Goal: Information Seeking & Learning: Learn about a topic

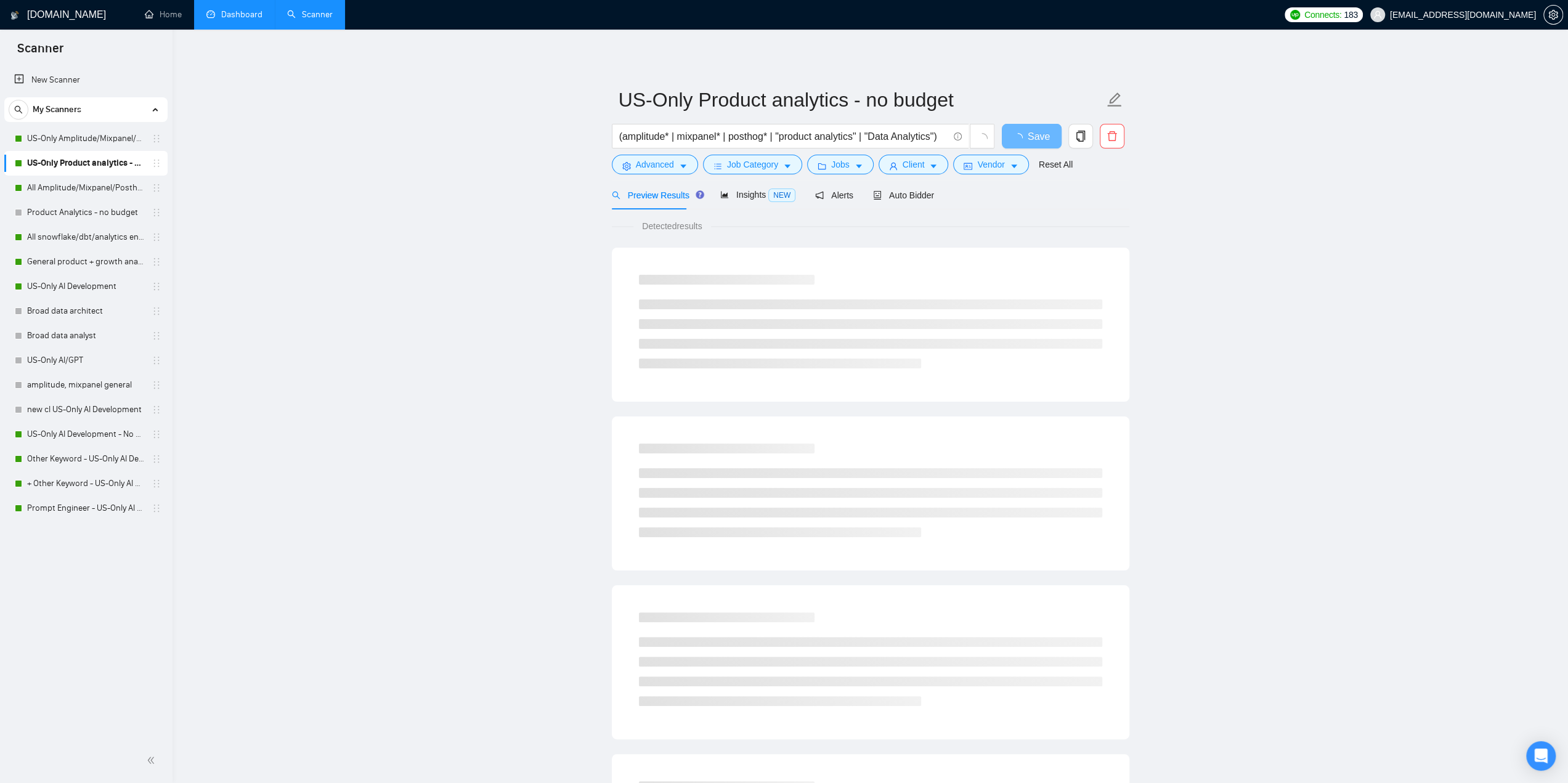
click at [240, 14] on link "Dashboard" at bounding box center [234, 14] width 56 height 10
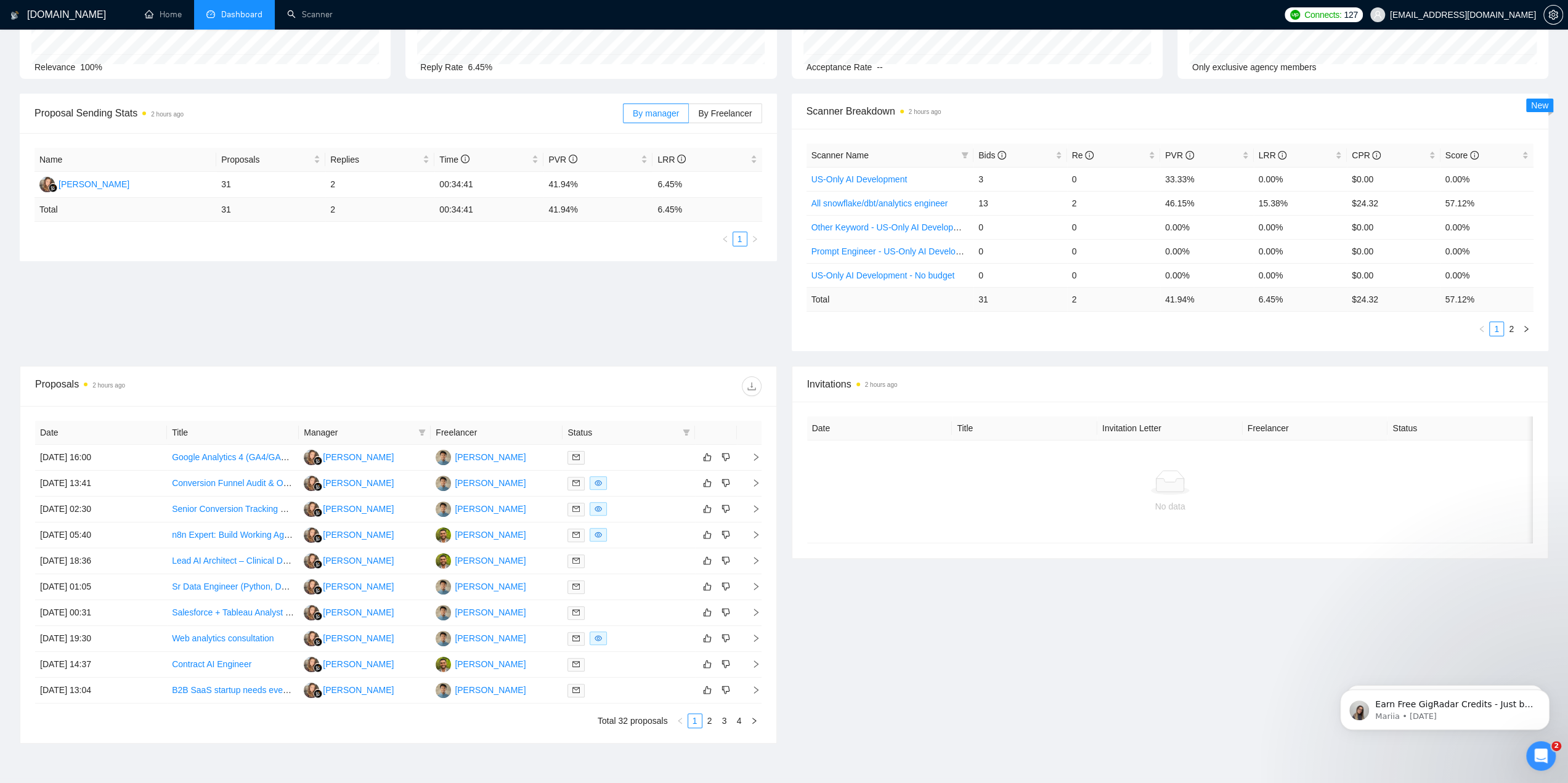
scroll to position [62, 0]
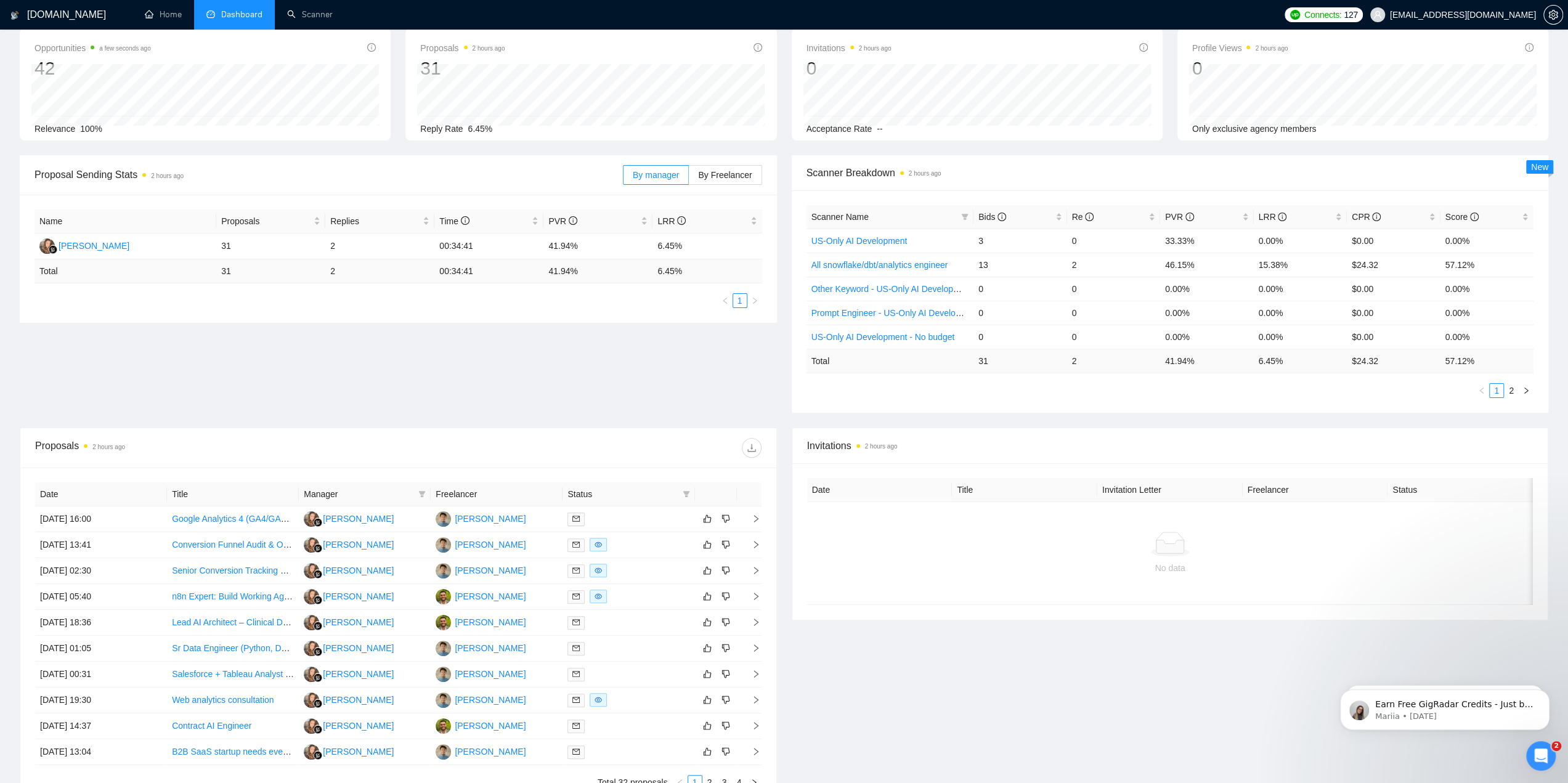
click at [341, 337] on div "Proposal Sending Stats 2 hours ago By manager By Freelancer Name Proposals Repl…" at bounding box center [784, 291] width 1543 height 272
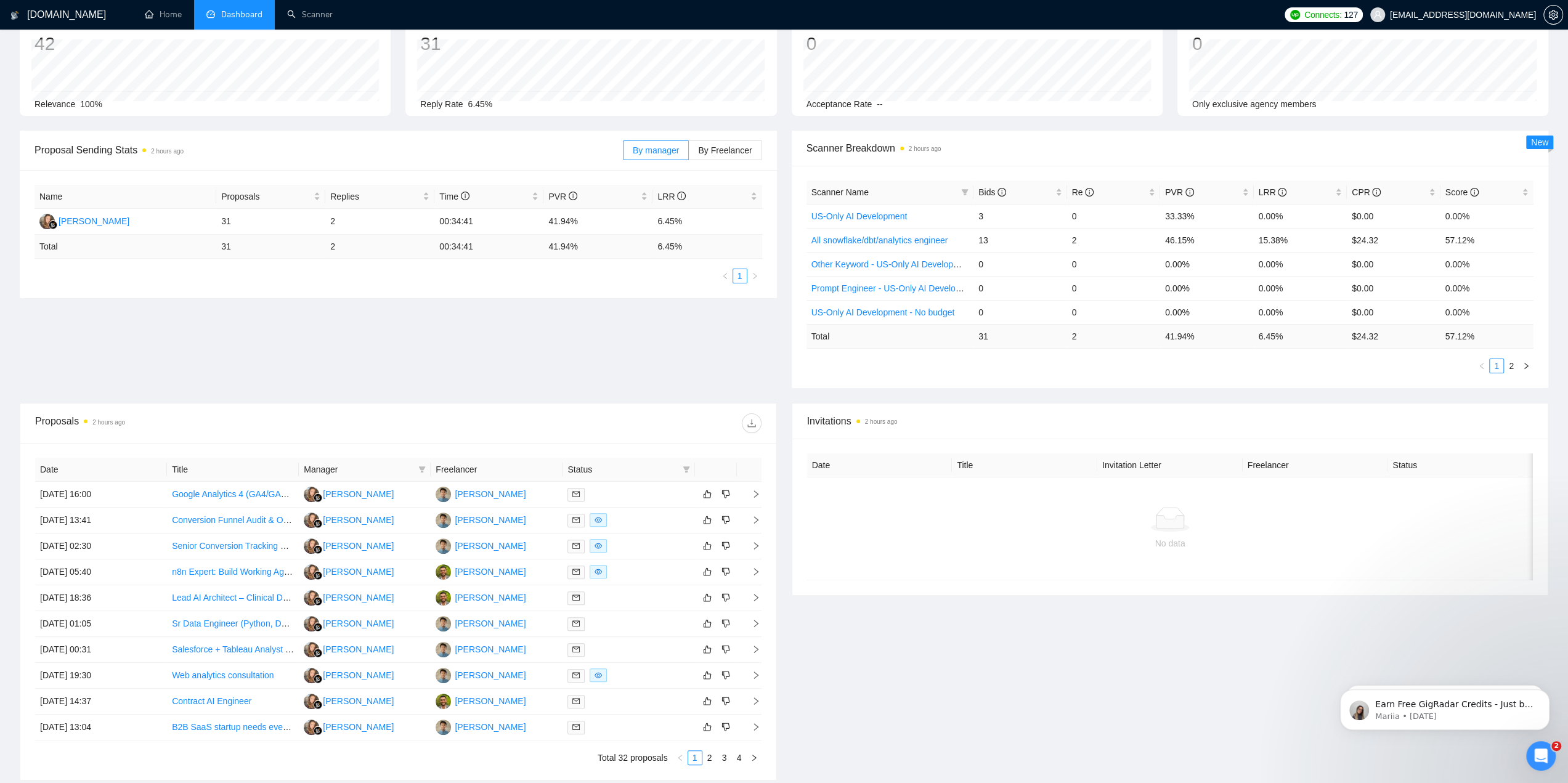
scroll to position [69, 0]
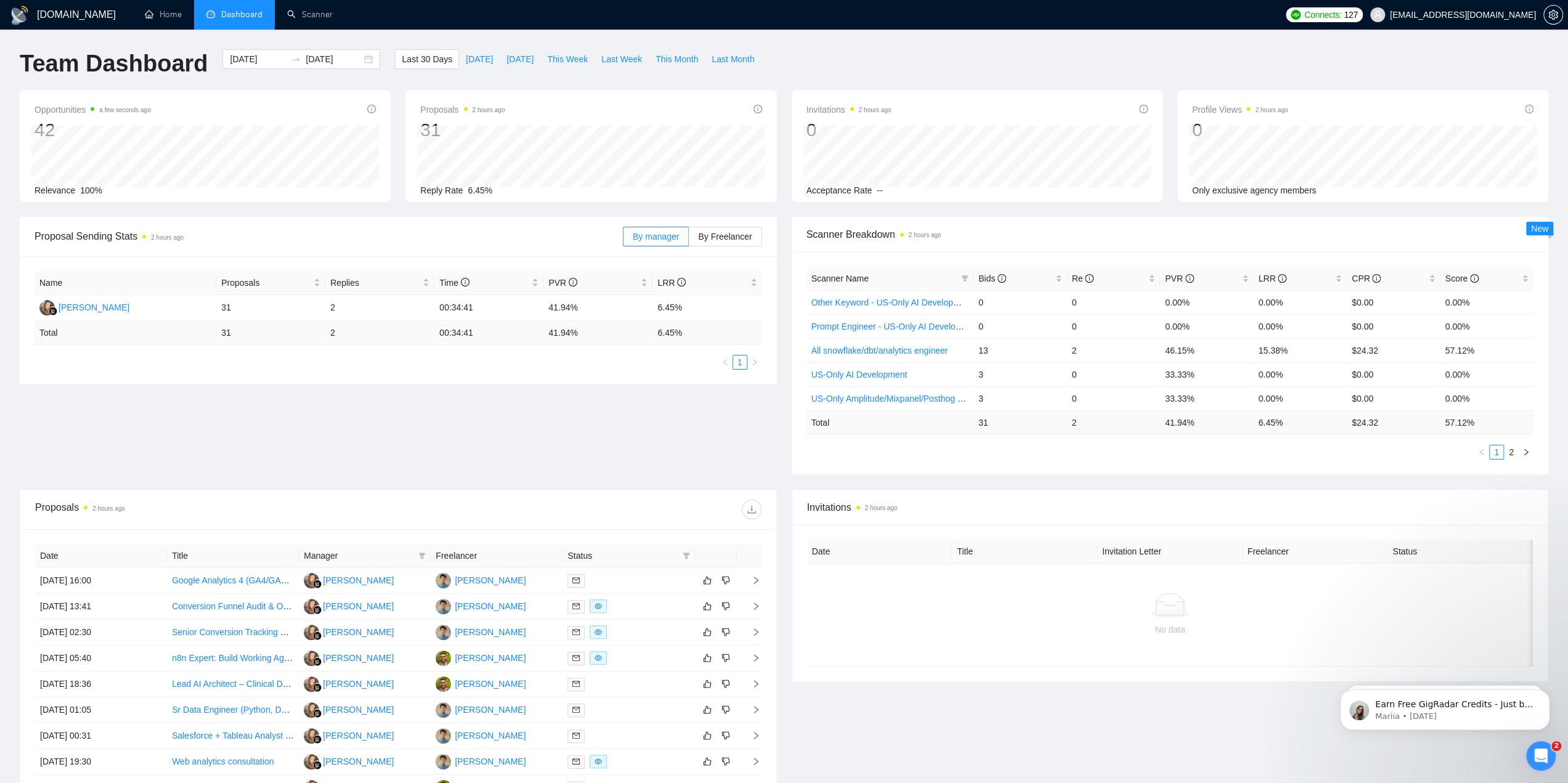
click at [340, 429] on div "Proposal Sending Stats 2 hours ago By manager By Freelancer Name Proposals Repl…" at bounding box center [784, 352] width 1543 height 272
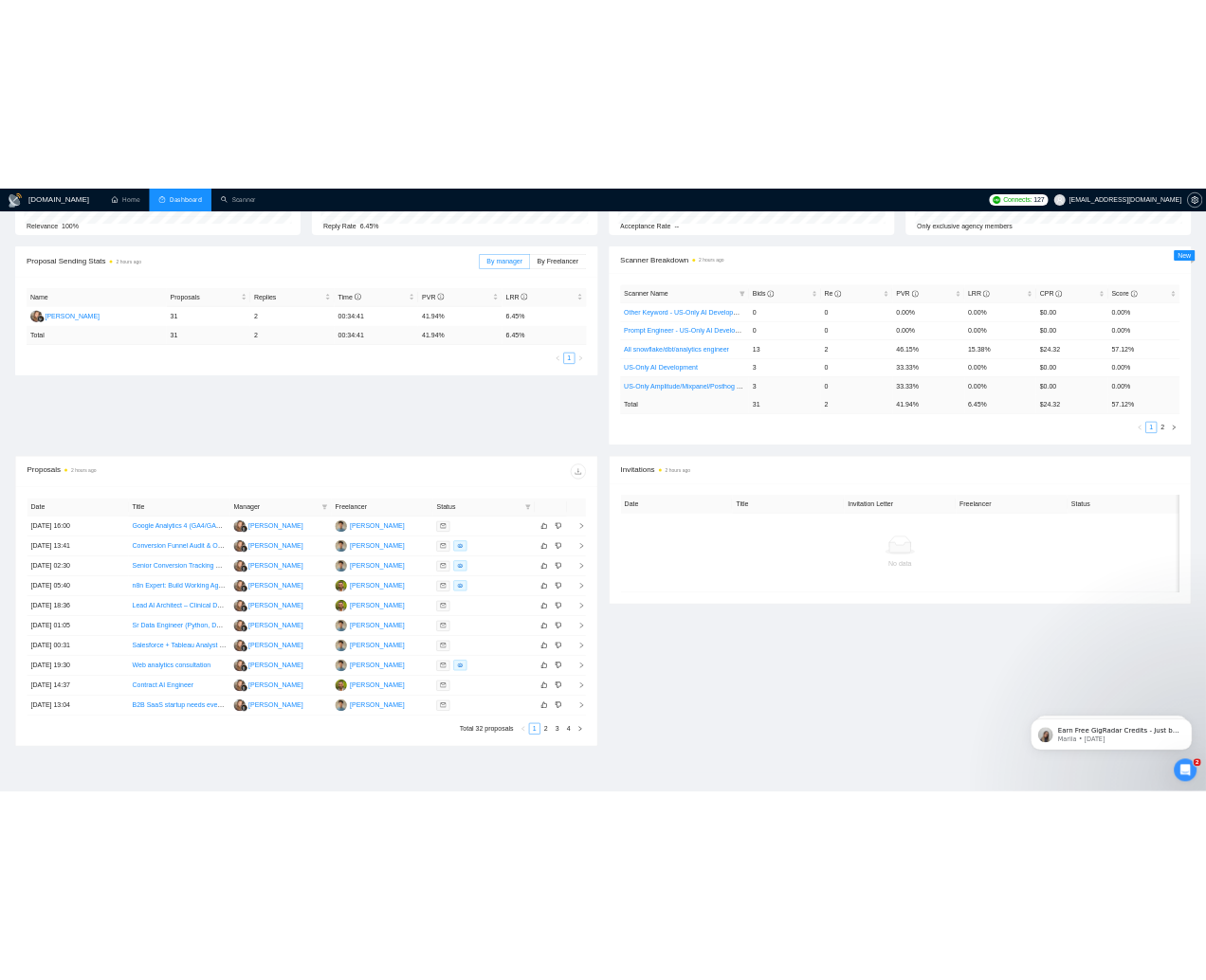
scroll to position [190, 0]
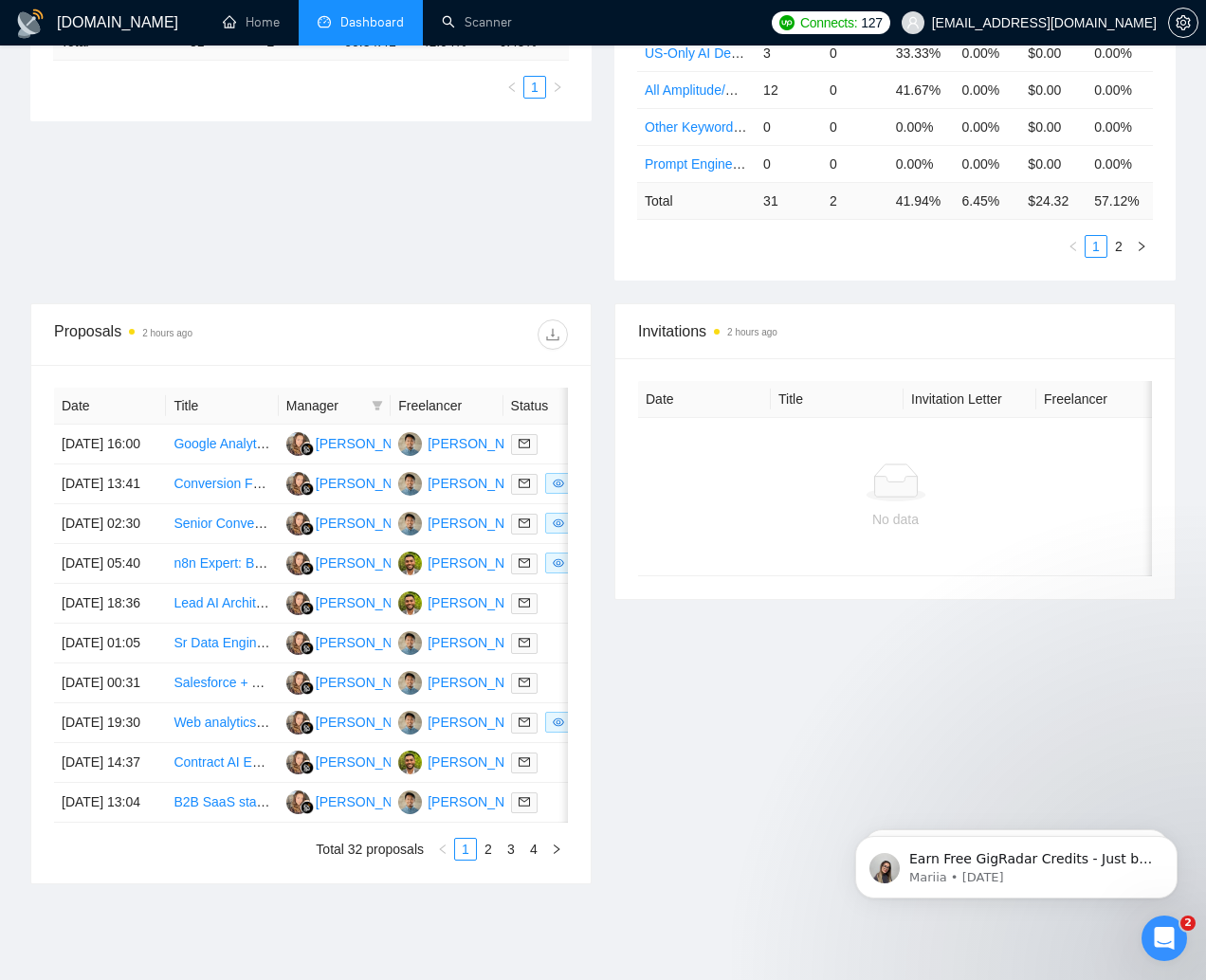
scroll to position [474, 0]
